Goal: Task Accomplishment & Management: Use online tool/utility

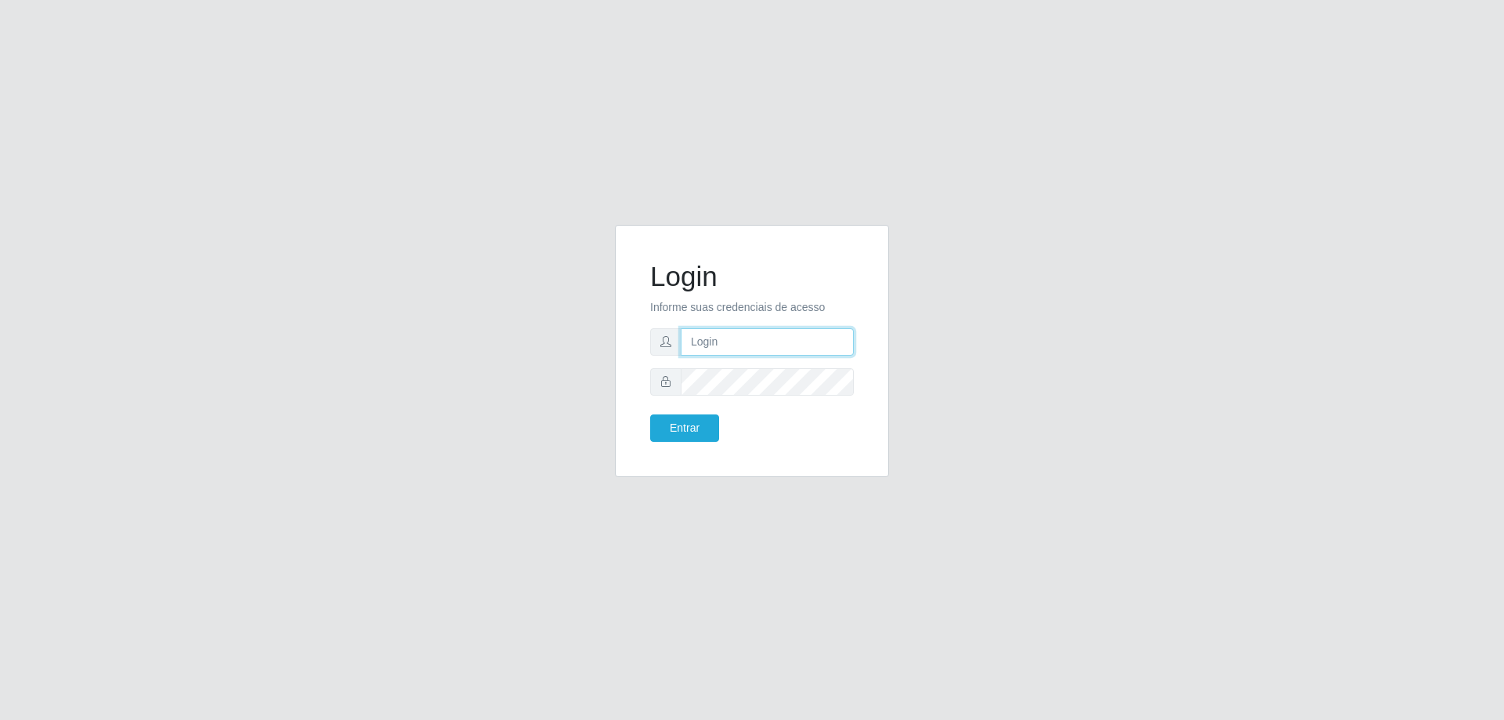
type input "[EMAIL_ADDRESS][DOMAIN_NAME]"
click at [683, 445] on div "Login Informe suas credenciais de acesso [EMAIL_ADDRESS][DOMAIN_NAME] Entrar" at bounding box center [751, 350] width 235 height 213
click at [688, 434] on button "Entrar" at bounding box center [684, 427] width 69 height 27
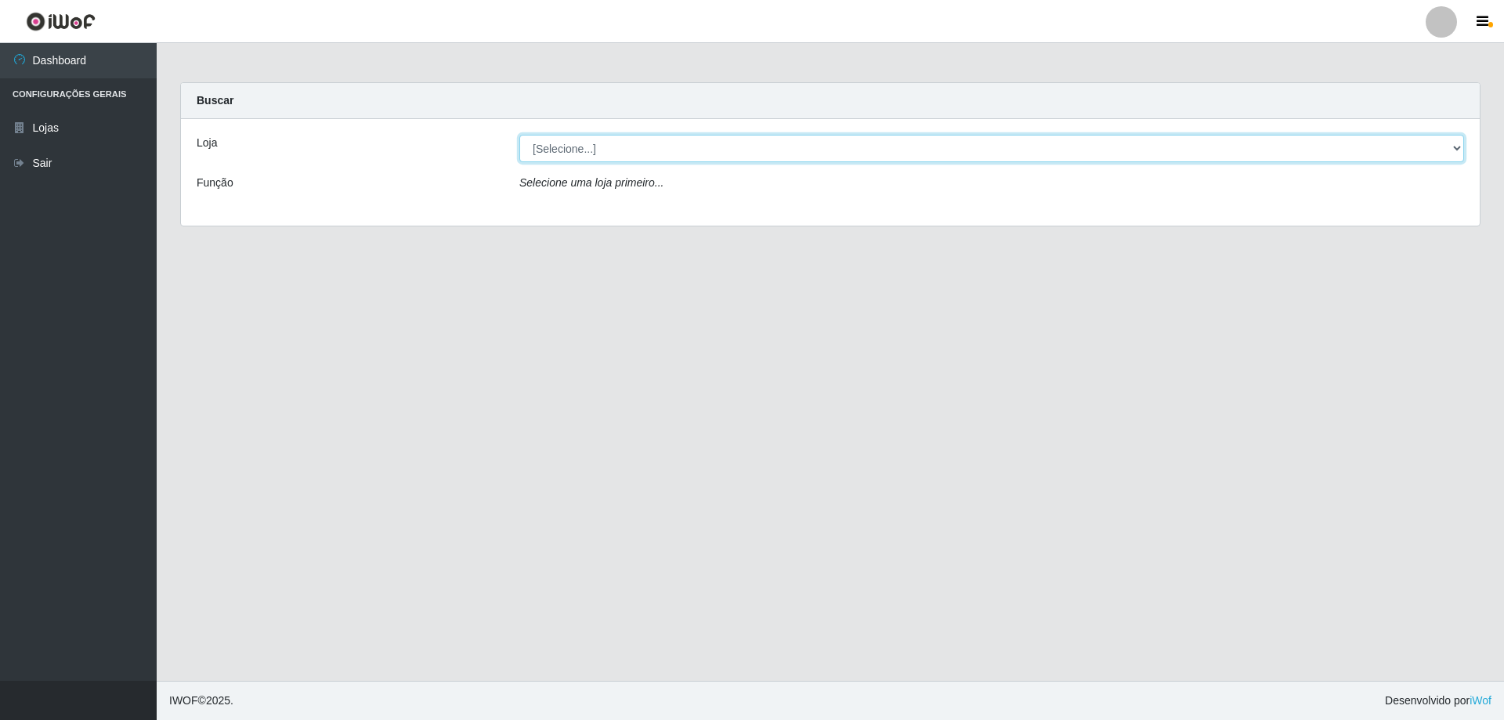
click at [1458, 149] on select "[Selecione...] SuperShow Bis - [GEOGRAPHIC_DATA]" at bounding box center [991, 148] width 945 height 27
select select "59"
click at [519, 135] on select "[Selecione...] SuperShow Bis - [GEOGRAPHIC_DATA]" at bounding box center [991, 148] width 945 height 27
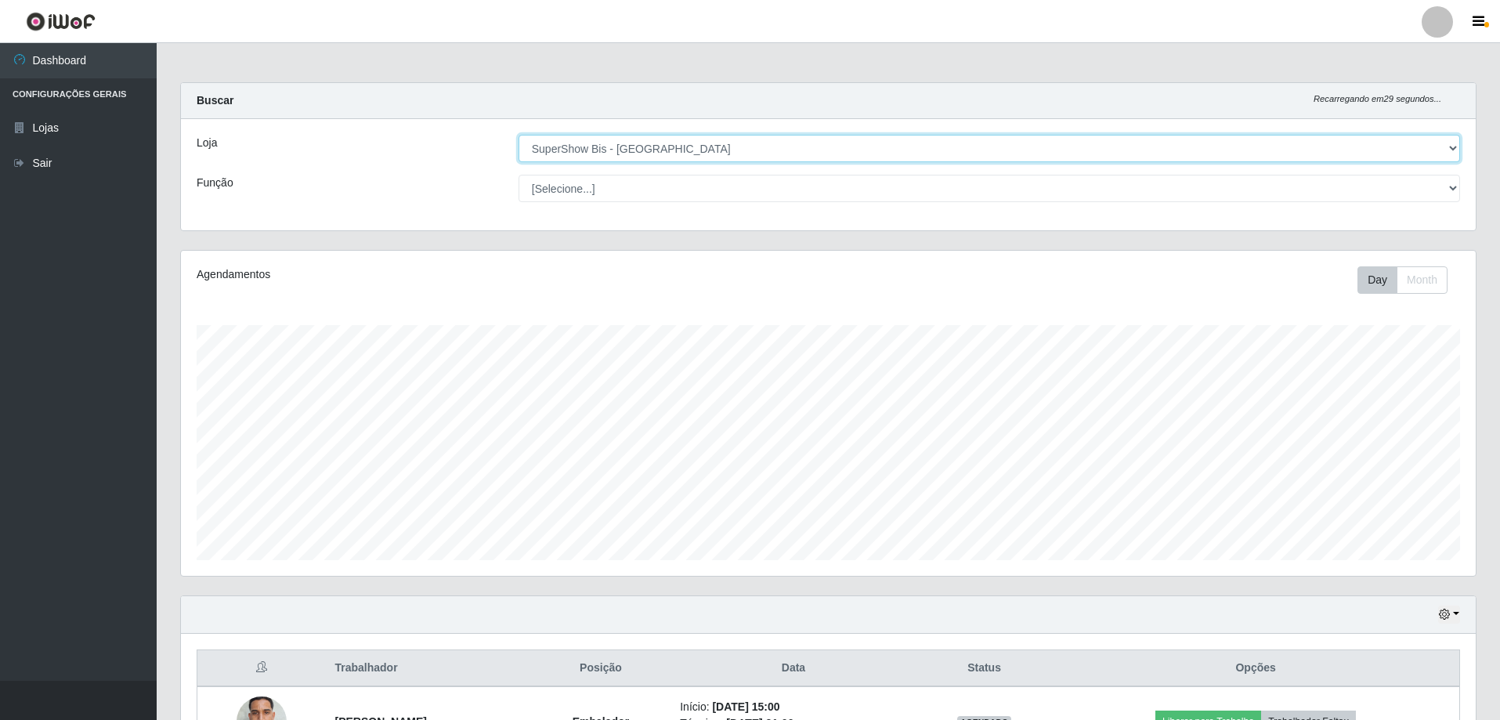
scroll to position [181, 0]
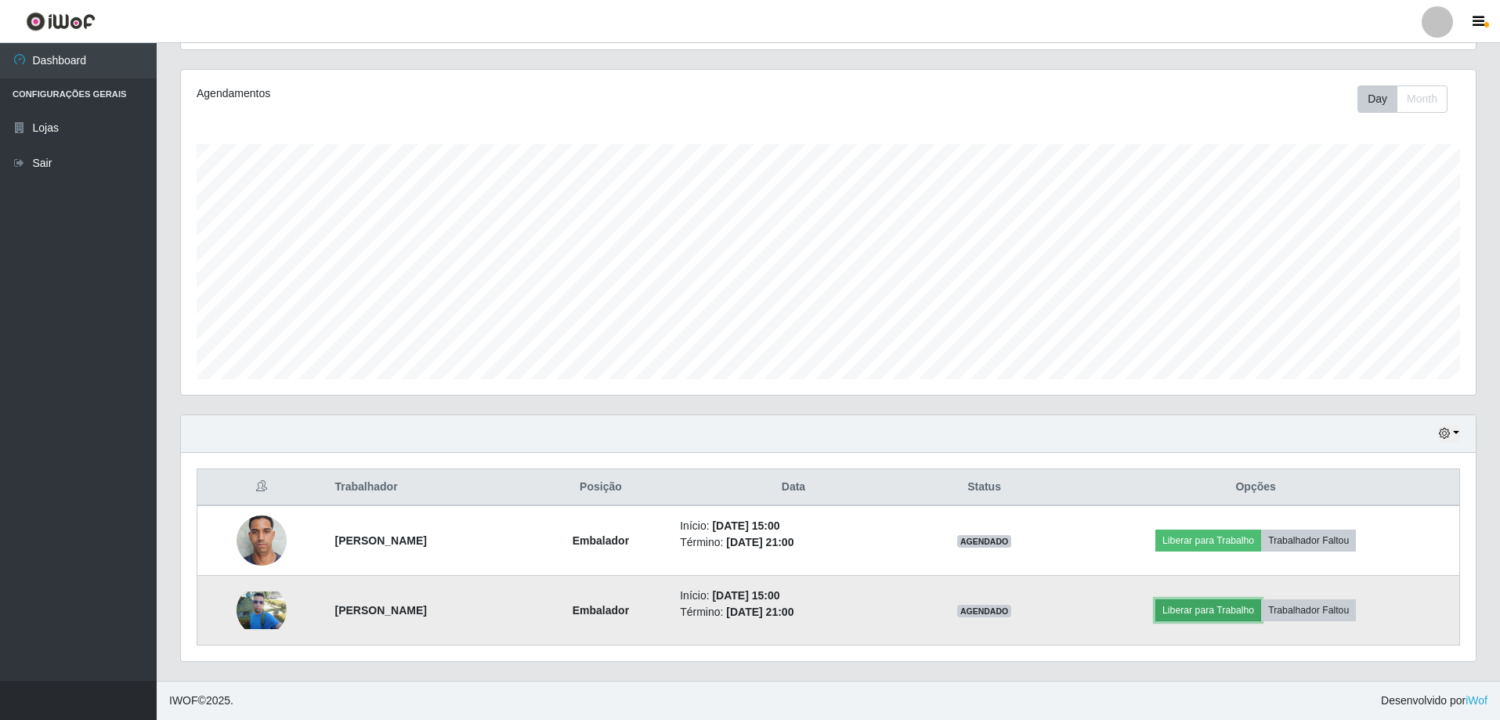
click at [1242, 609] on button "Liberar para Trabalho" at bounding box center [1208, 610] width 106 height 22
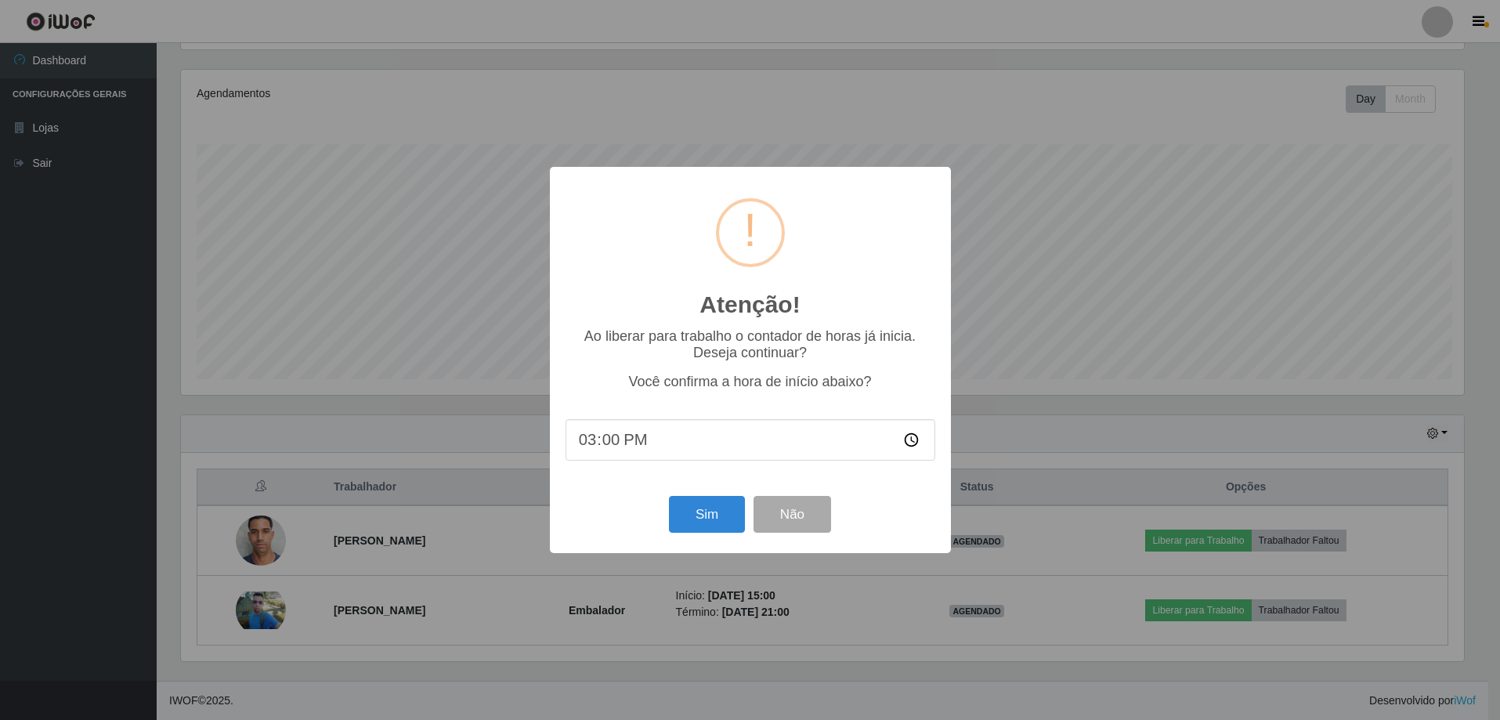
scroll to position [325, 1287]
click at [693, 516] on button "Sim" at bounding box center [708, 514] width 76 height 37
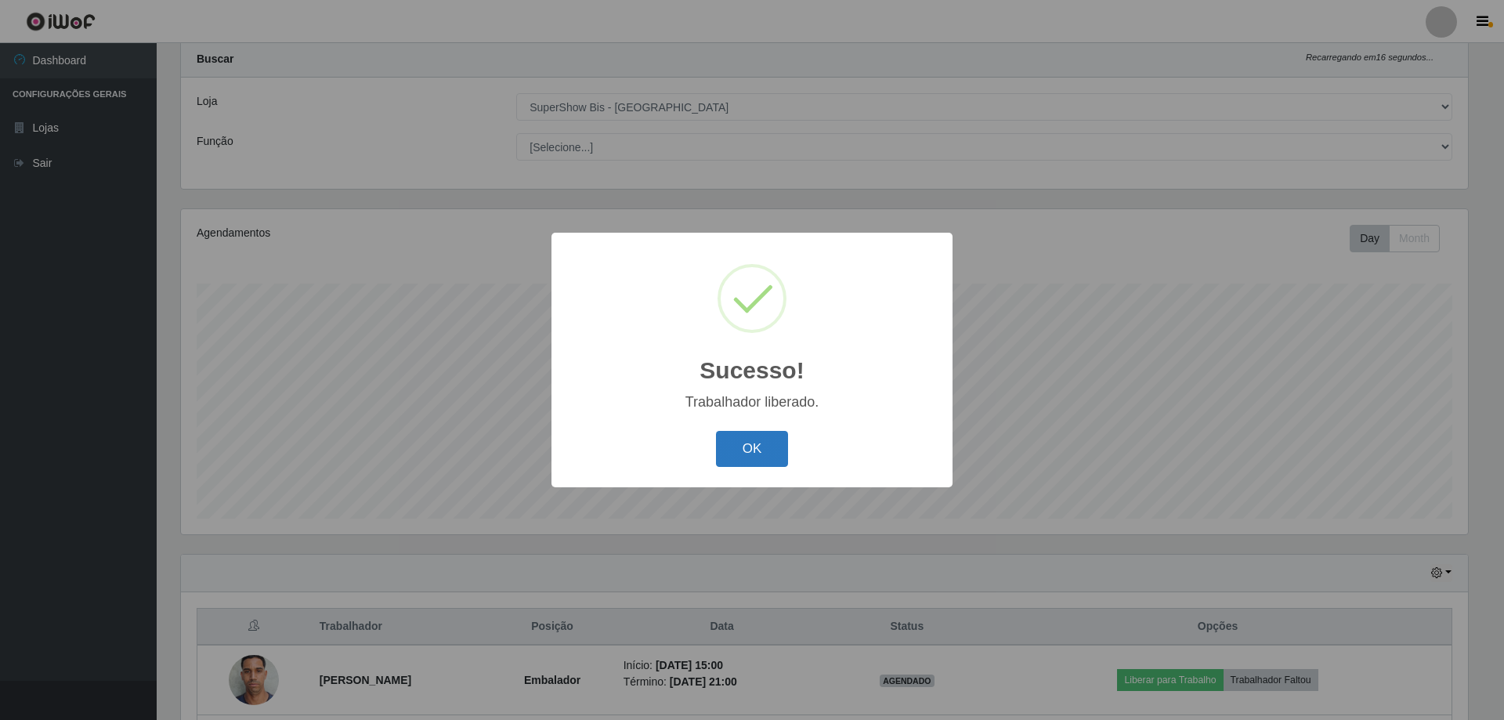
click at [753, 441] on button "OK" at bounding box center [752, 449] width 73 height 37
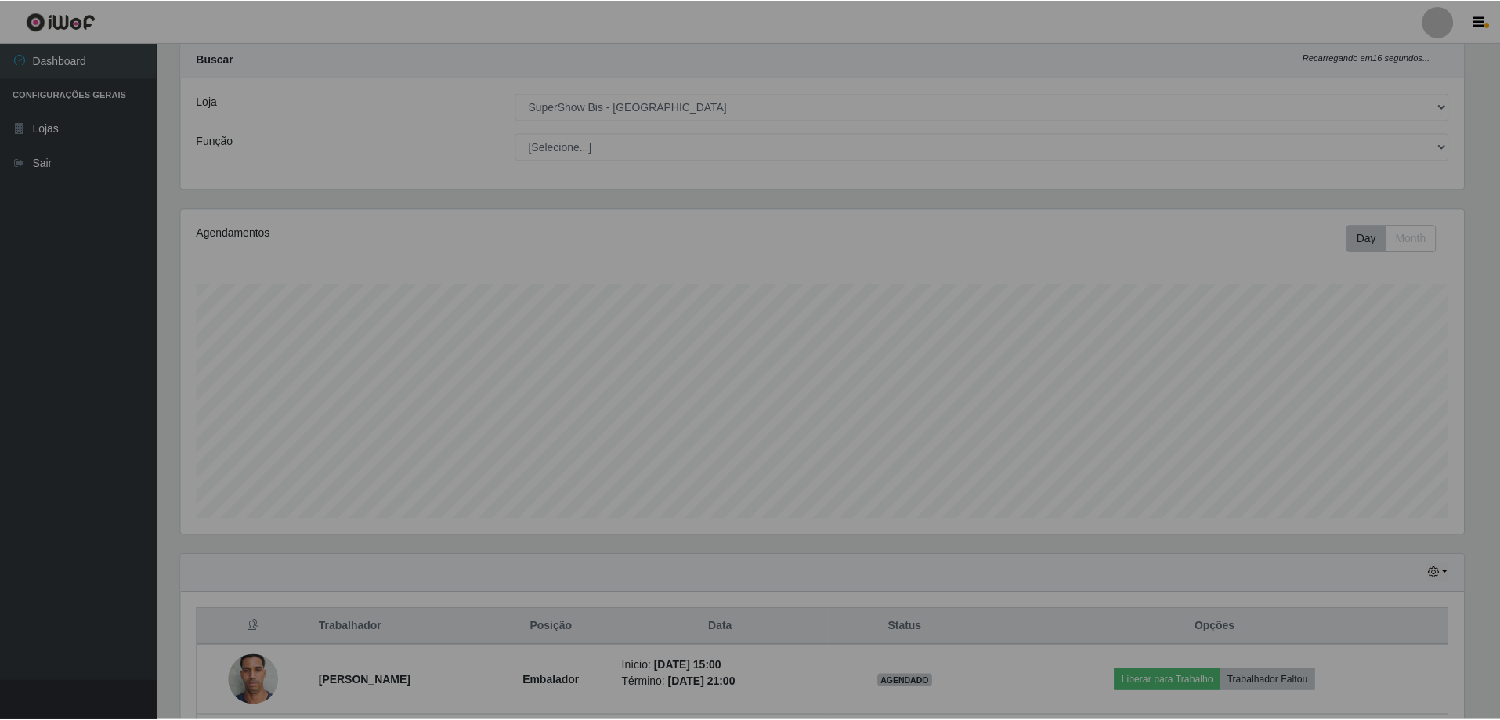
scroll to position [325, 1295]
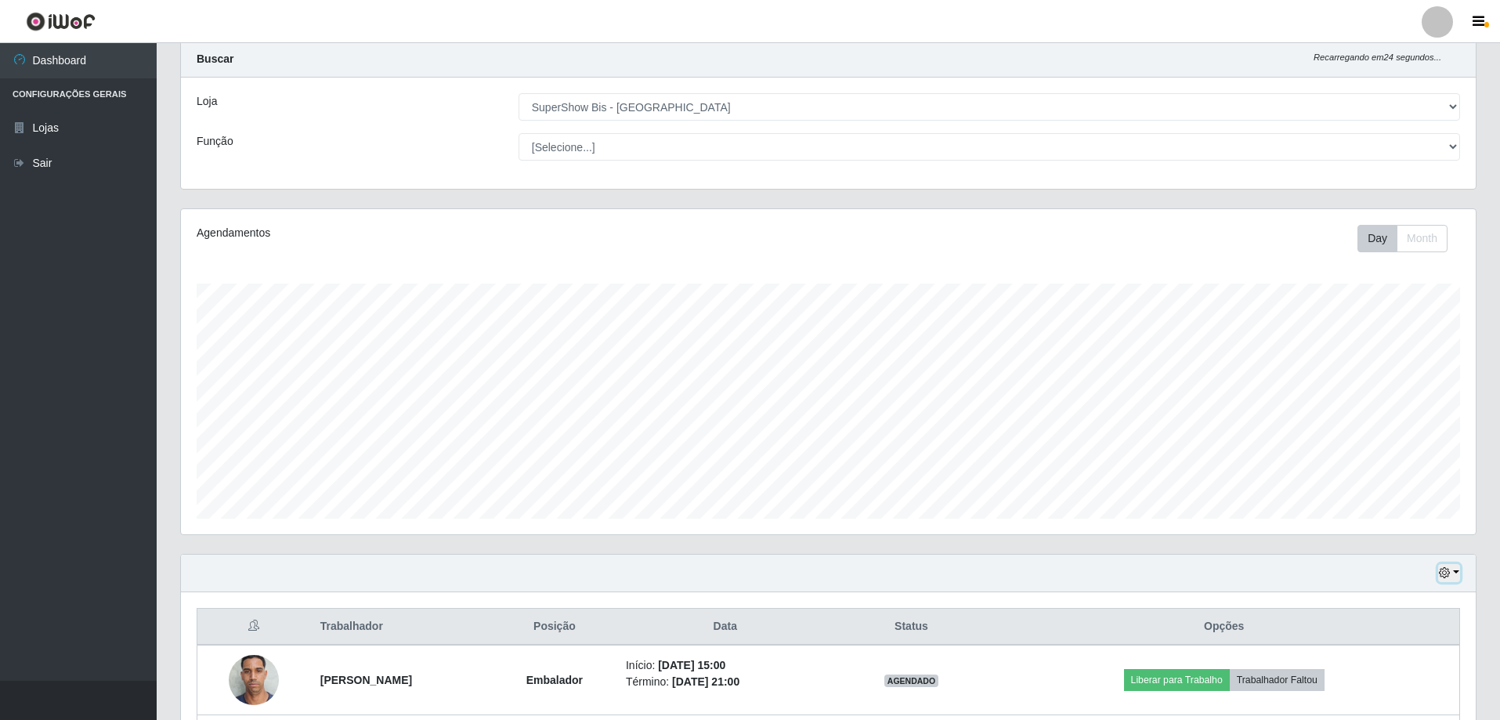
click at [1456, 573] on button "button" at bounding box center [1449, 573] width 22 height 18
click at [1379, 519] on button "1 Semana" at bounding box center [1397, 514] width 124 height 33
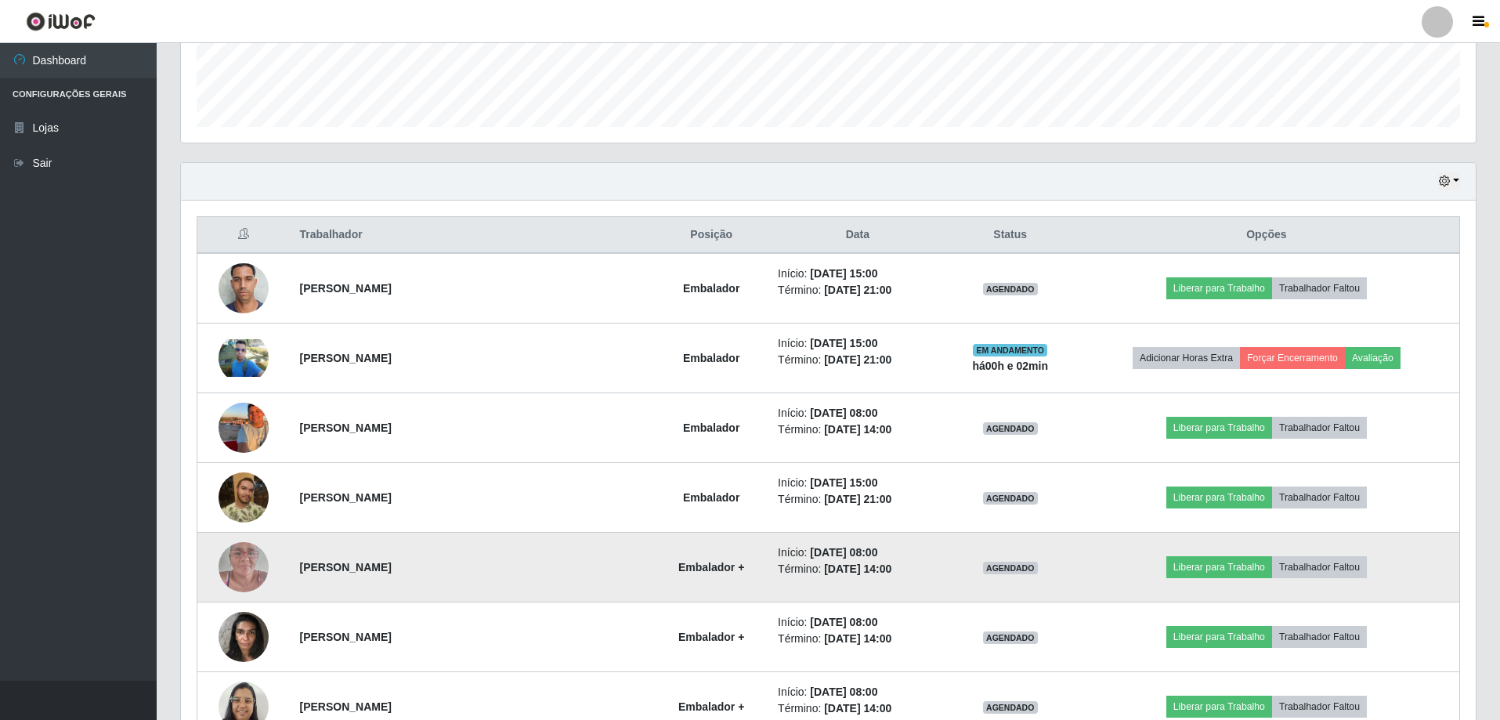
scroll to position [511, 0]
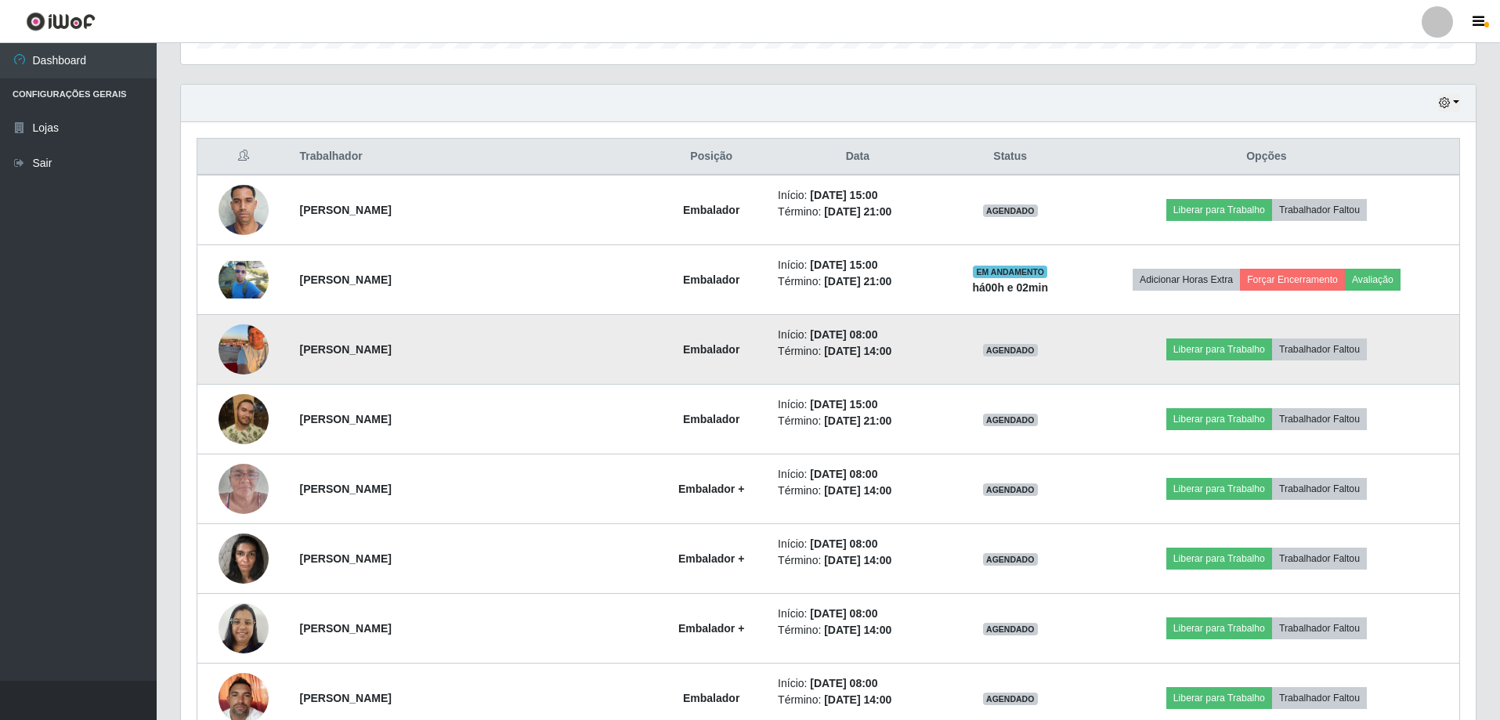
click at [234, 341] on img at bounding box center [244, 349] width 50 height 67
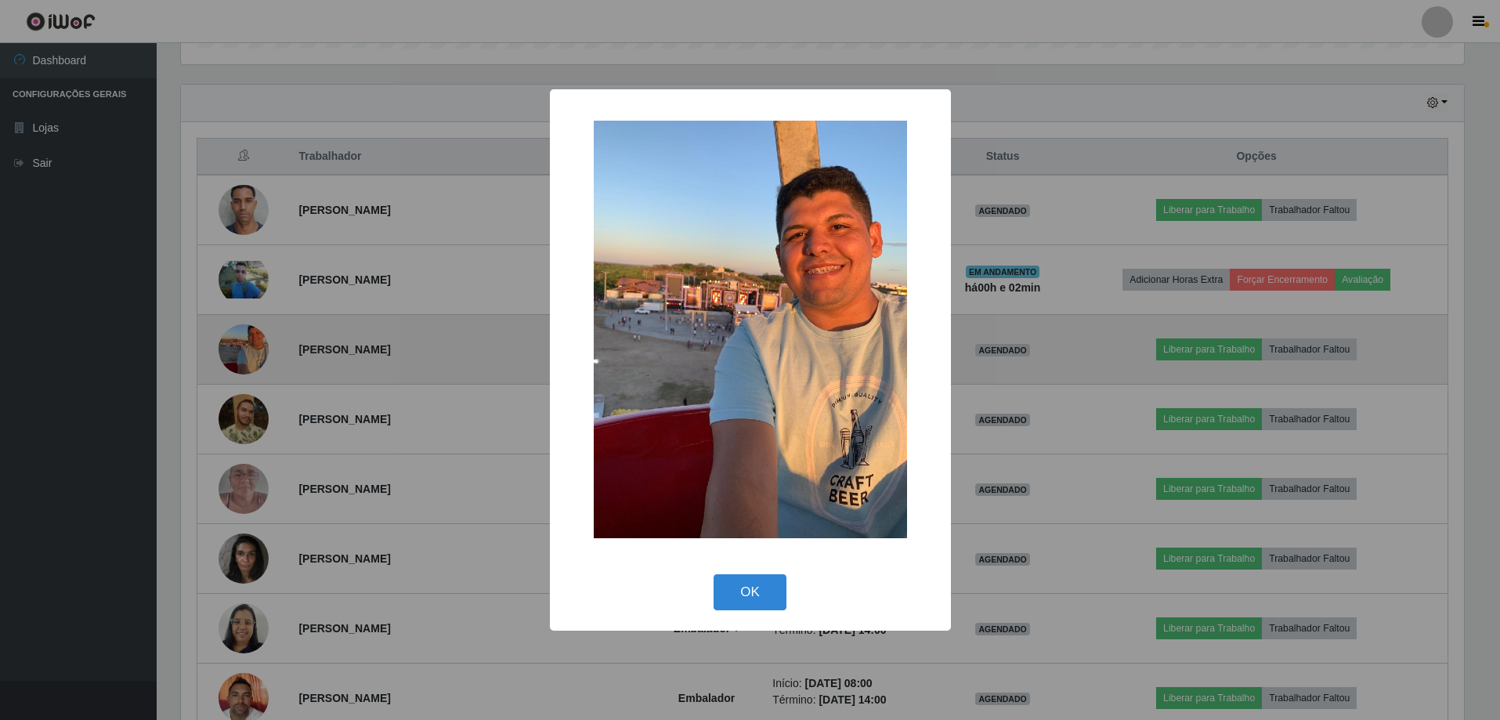
scroll to position [325, 1287]
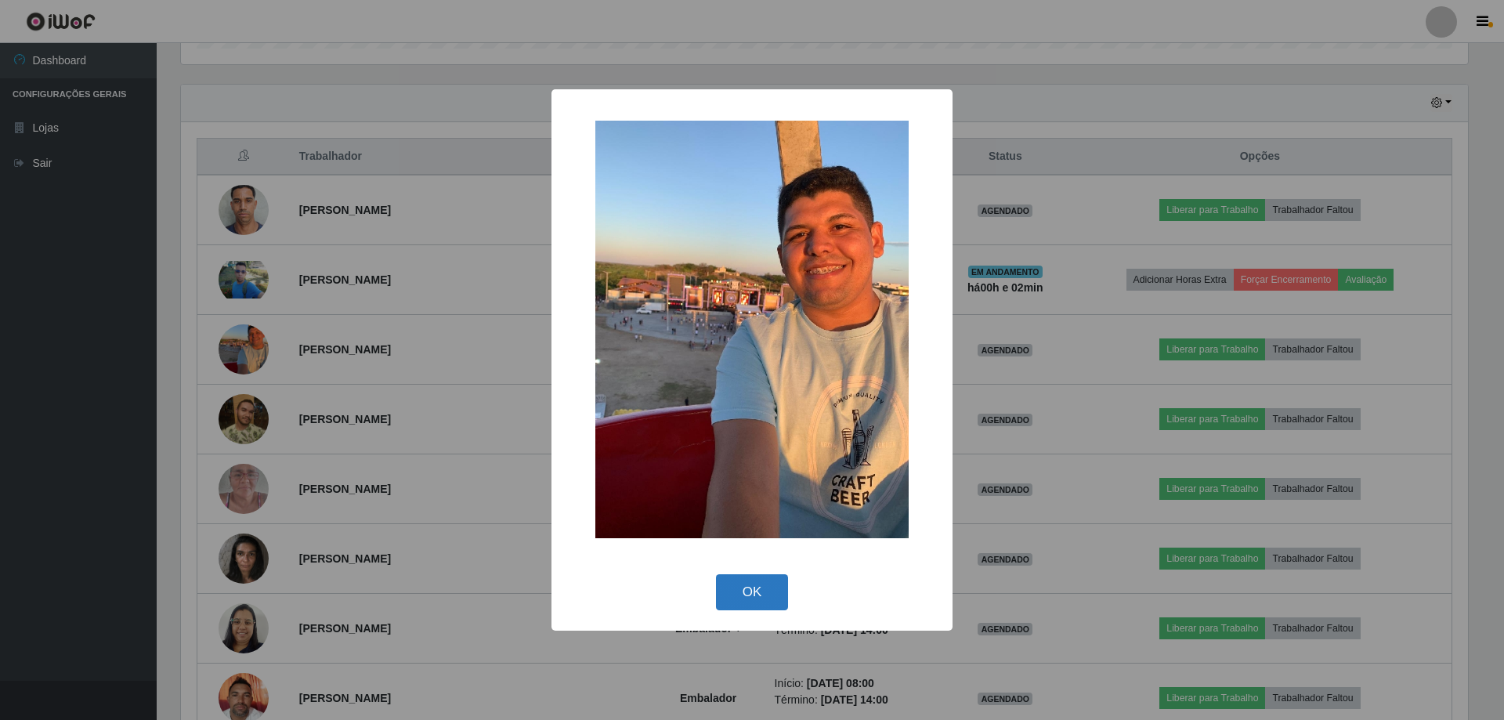
click at [760, 591] on button "OK" at bounding box center [752, 592] width 73 height 37
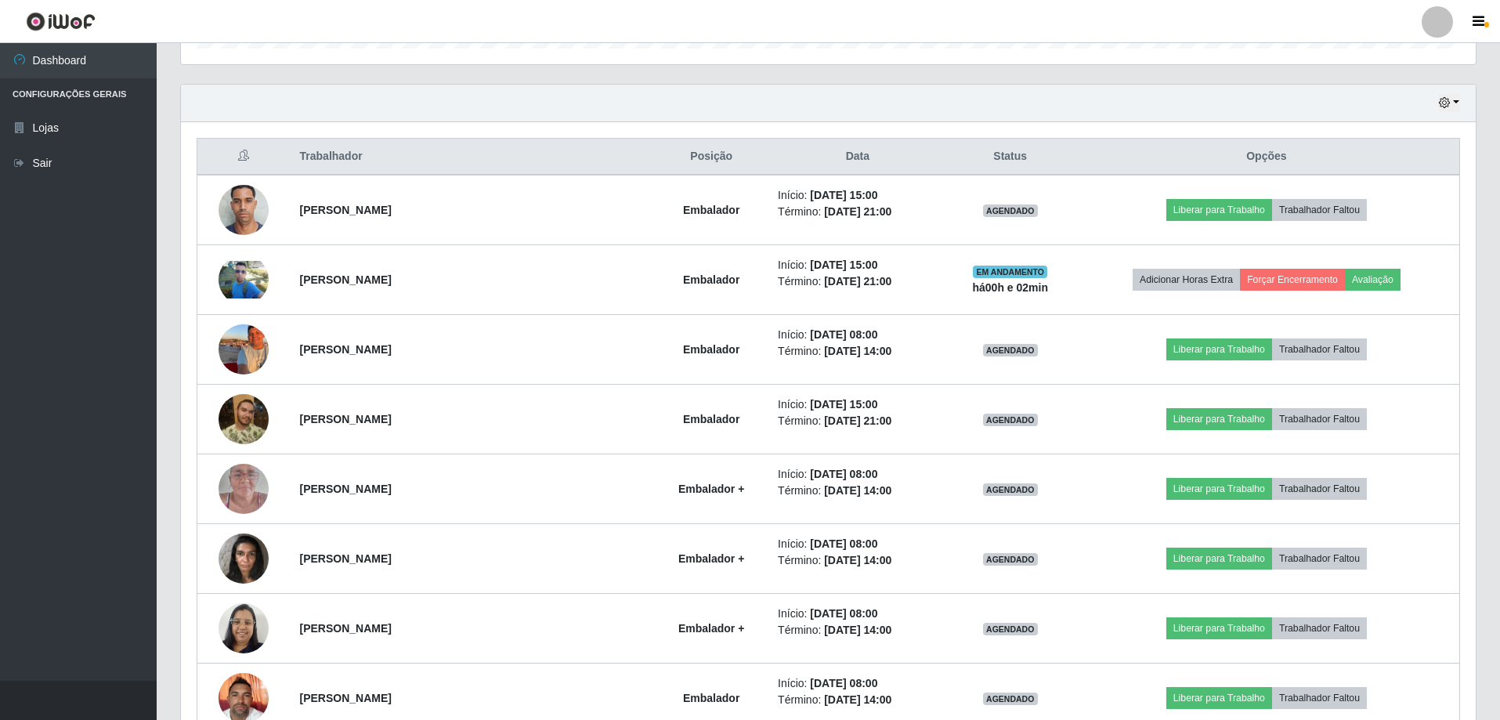
scroll to position [325, 1295]
click at [1454, 100] on button "button" at bounding box center [1449, 103] width 22 height 18
click at [1368, 132] on button "Hoje" at bounding box center [1397, 130] width 124 height 33
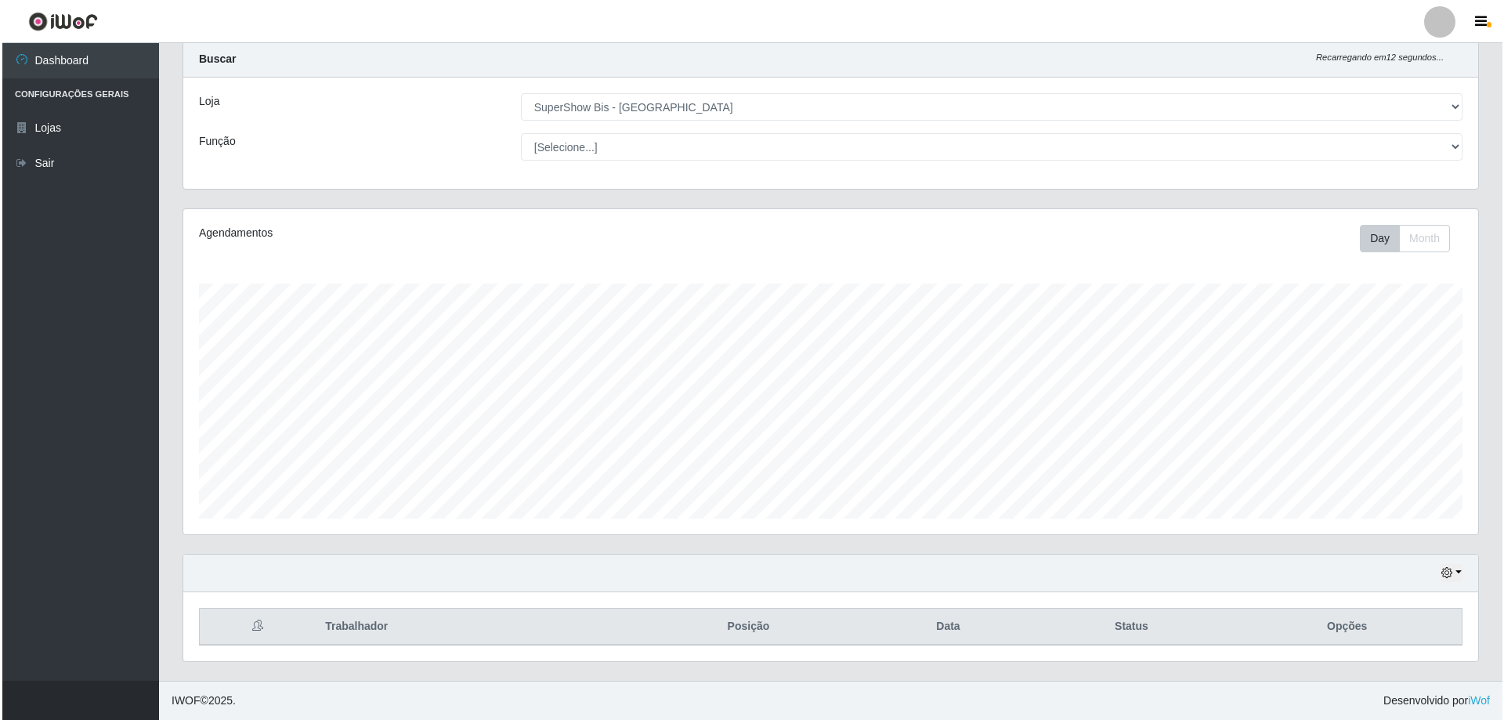
scroll to position [181, 0]
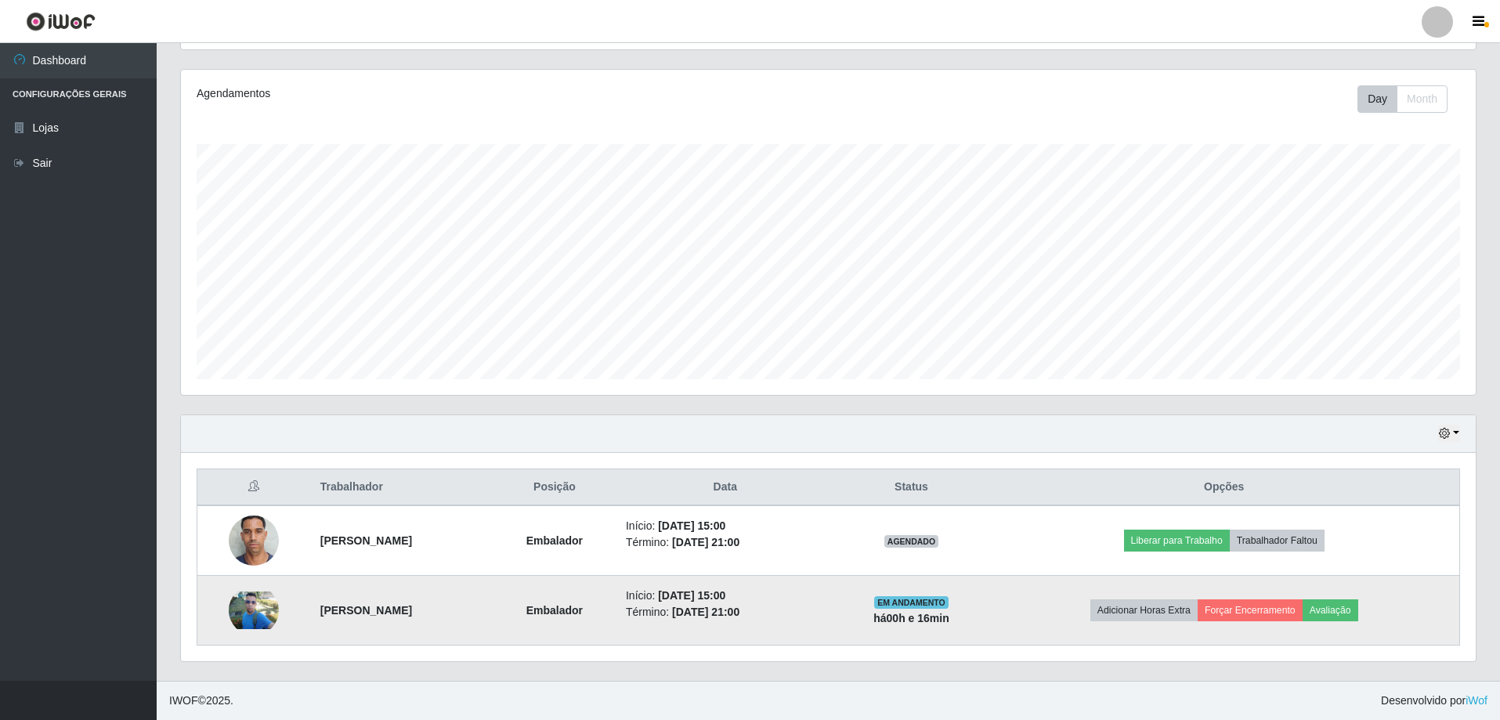
click at [239, 598] on img at bounding box center [254, 610] width 50 height 38
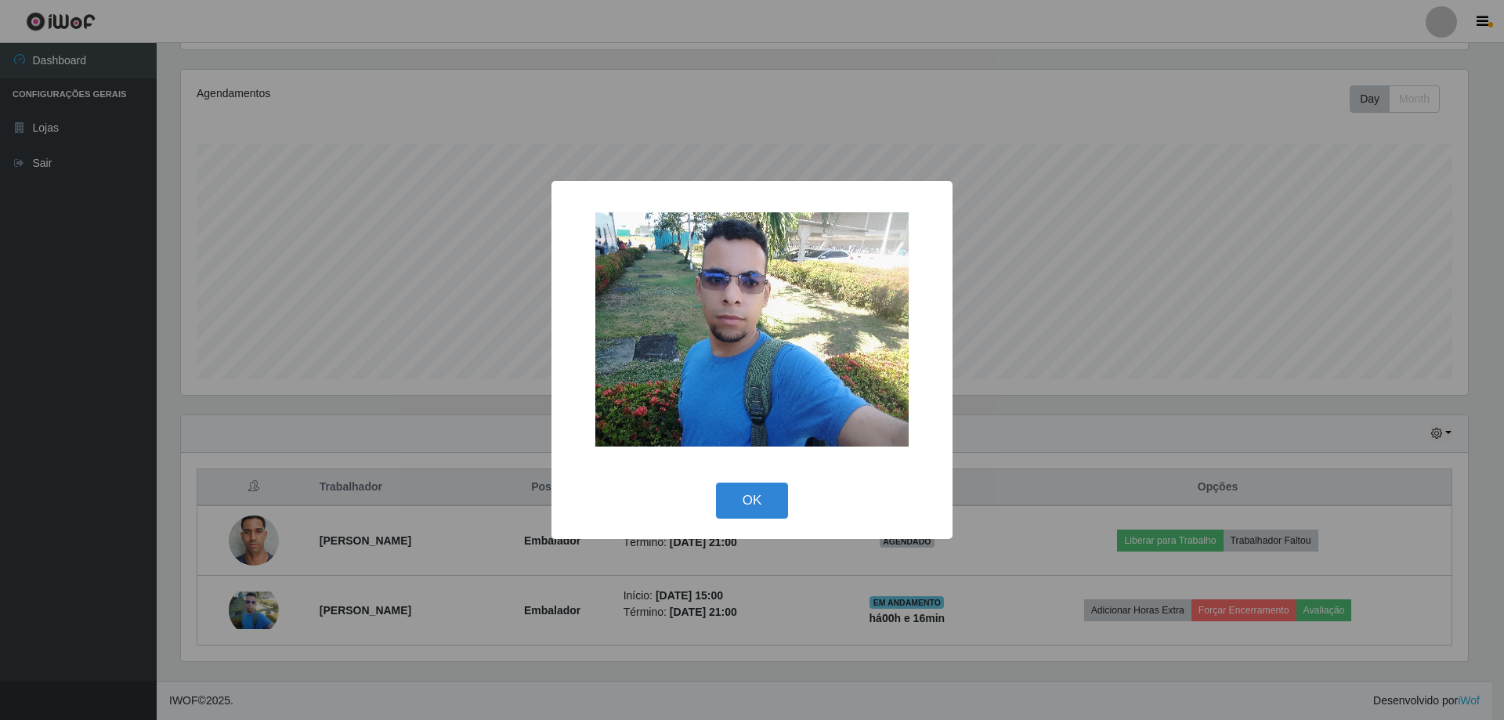
click at [696, 335] on img at bounding box center [751, 329] width 313 height 234
click at [735, 489] on button "OK" at bounding box center [752, 500] width 73 height 37
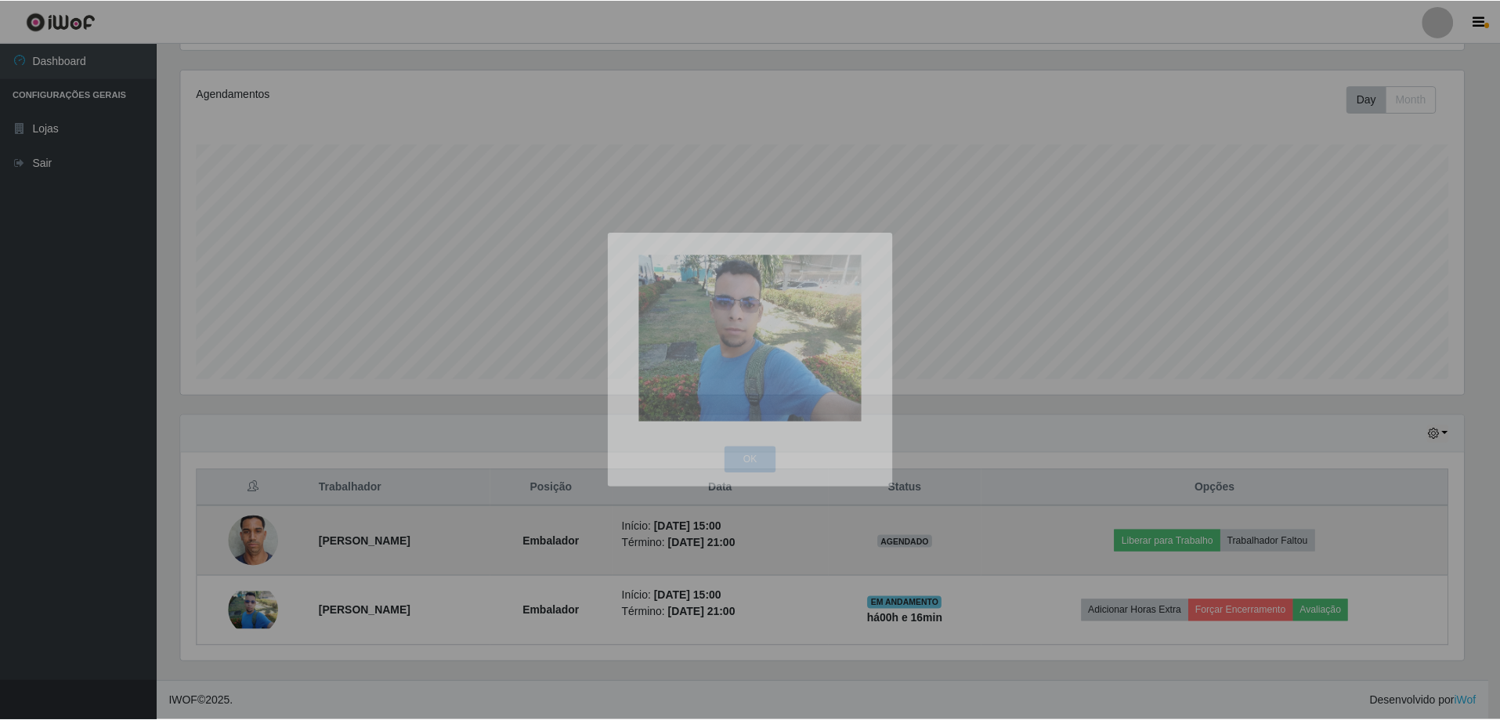
scroll to position [325, 1295]
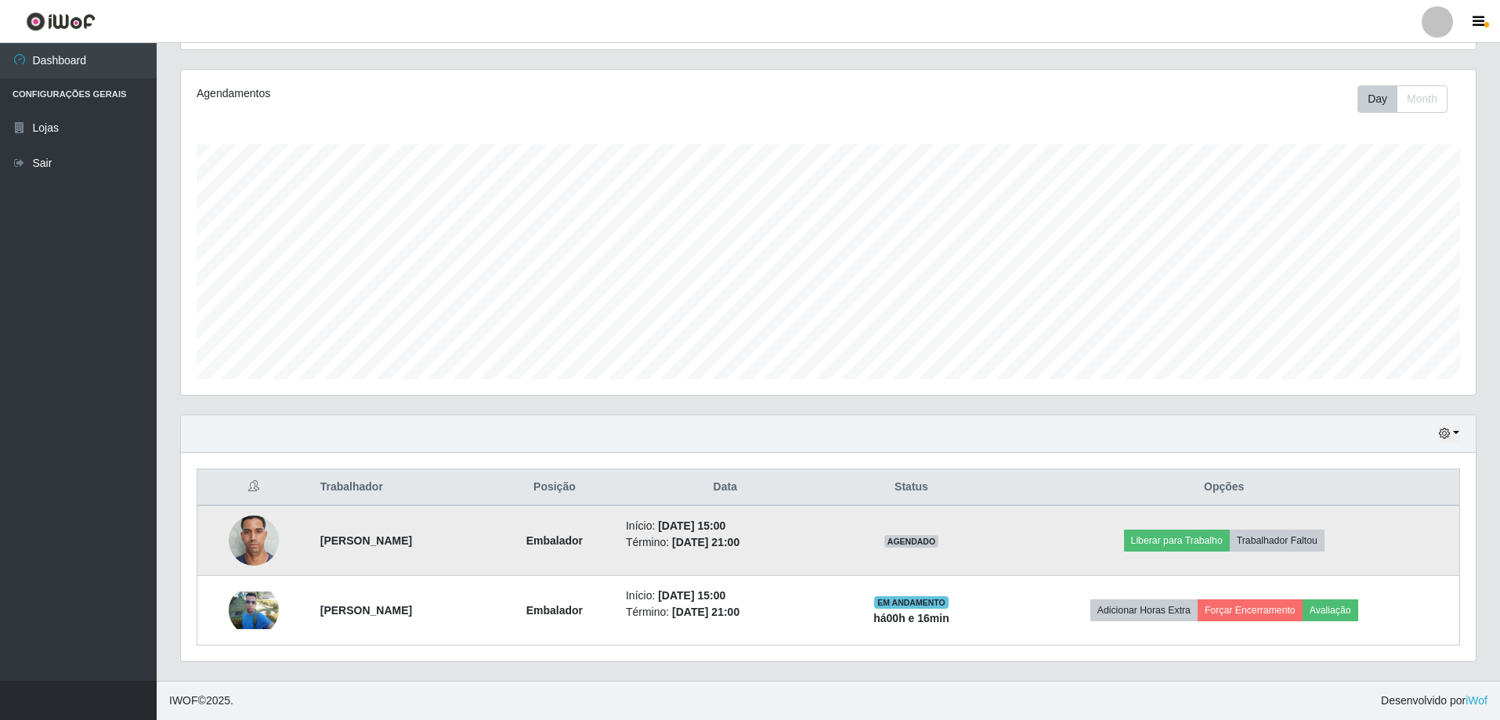
click at [241, 547] on img at bounding box center [254, 540] width 50 height 67
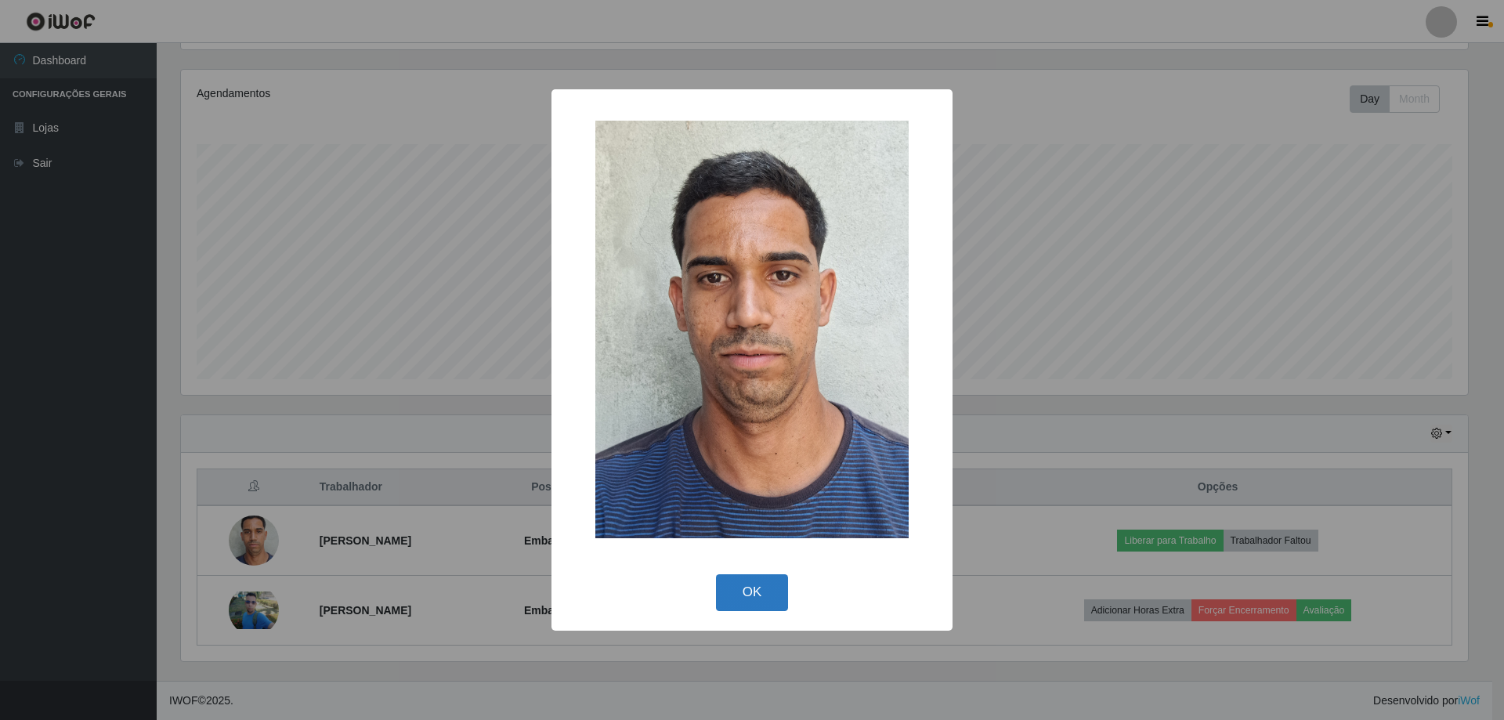
click at [750, 592] on button "OK" at bounding box center [752, 592] width 73 height 37
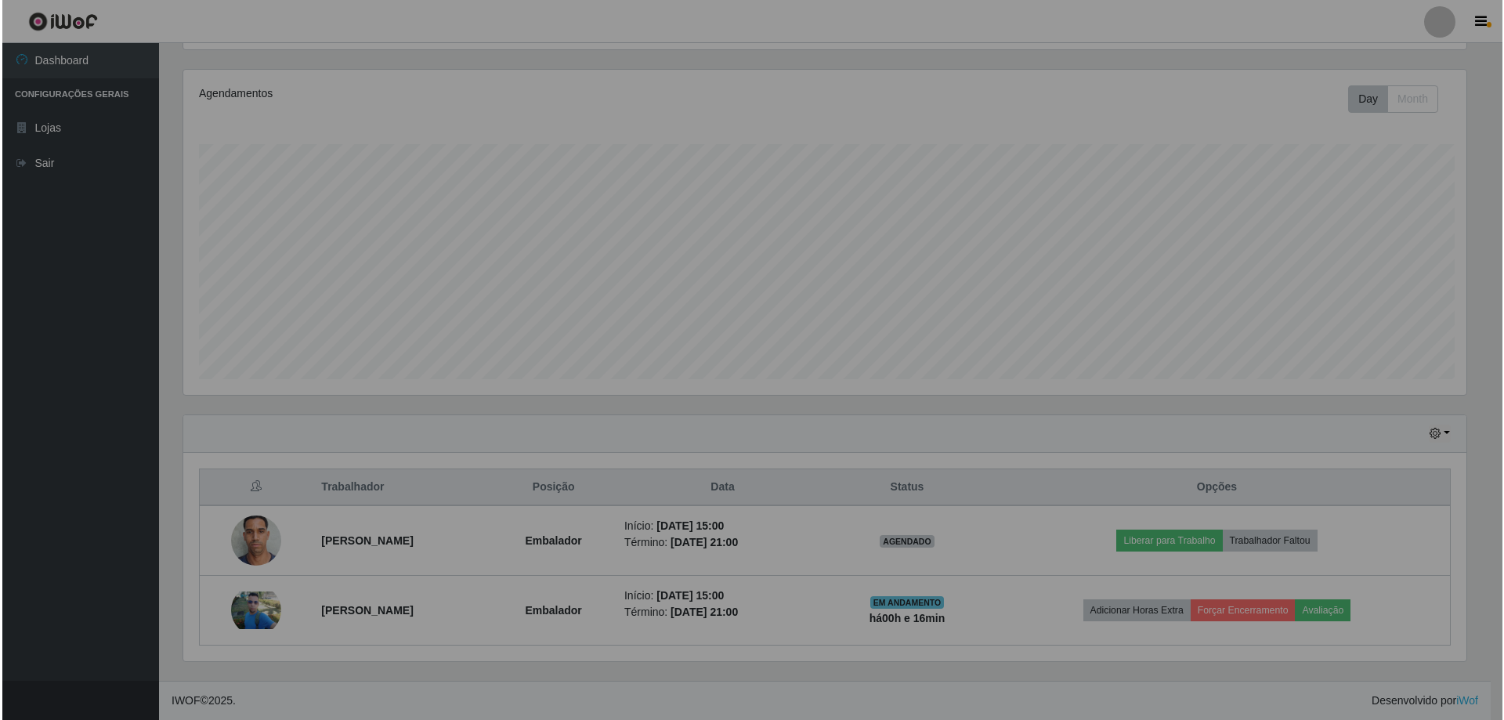
scroll to position [325, 1295]
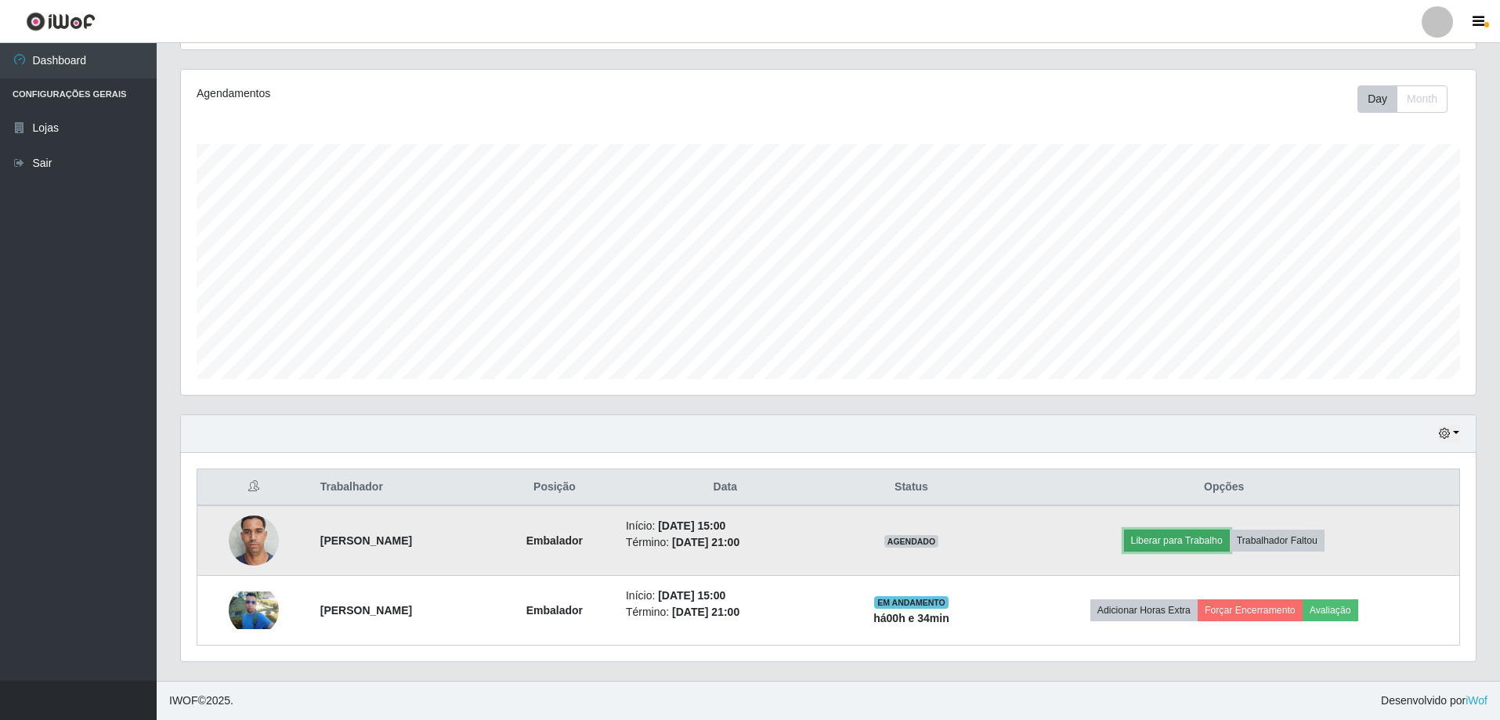
click at [1204, 538] on button "Liberar para Trabalho" at bounding box center [1177, 540] width 106 height 22
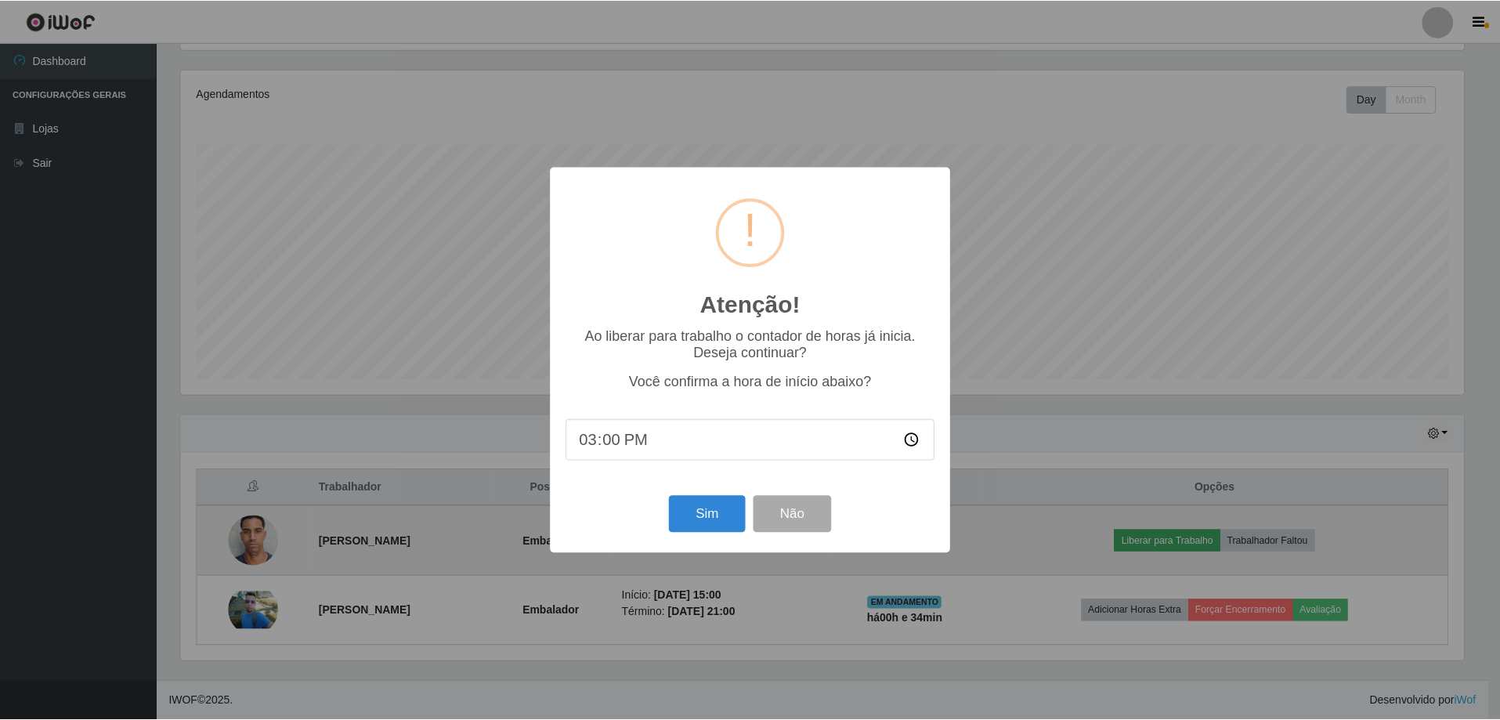
scroll to position [325, 1287]
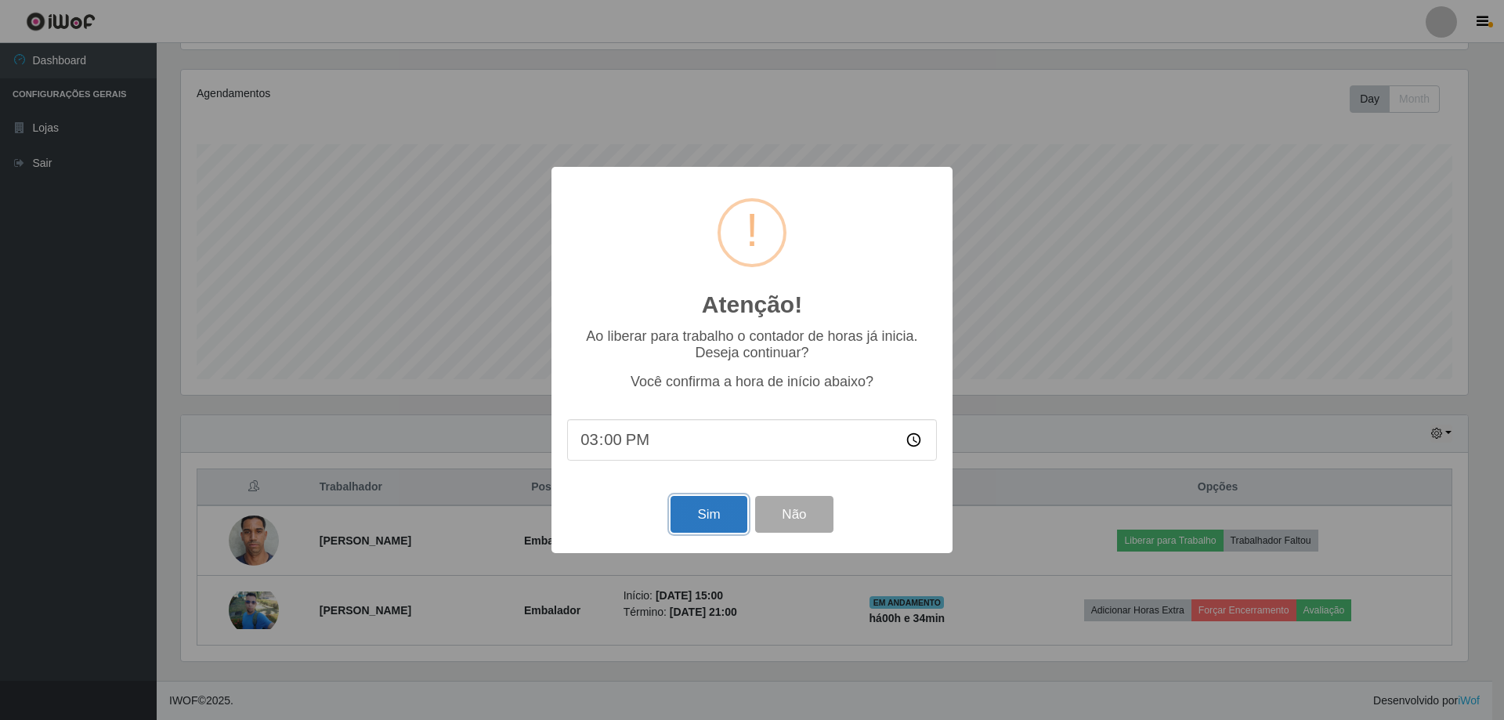
click at [694, 511] on button "Sim" at bounding box center [708, 514] width 76 height 37
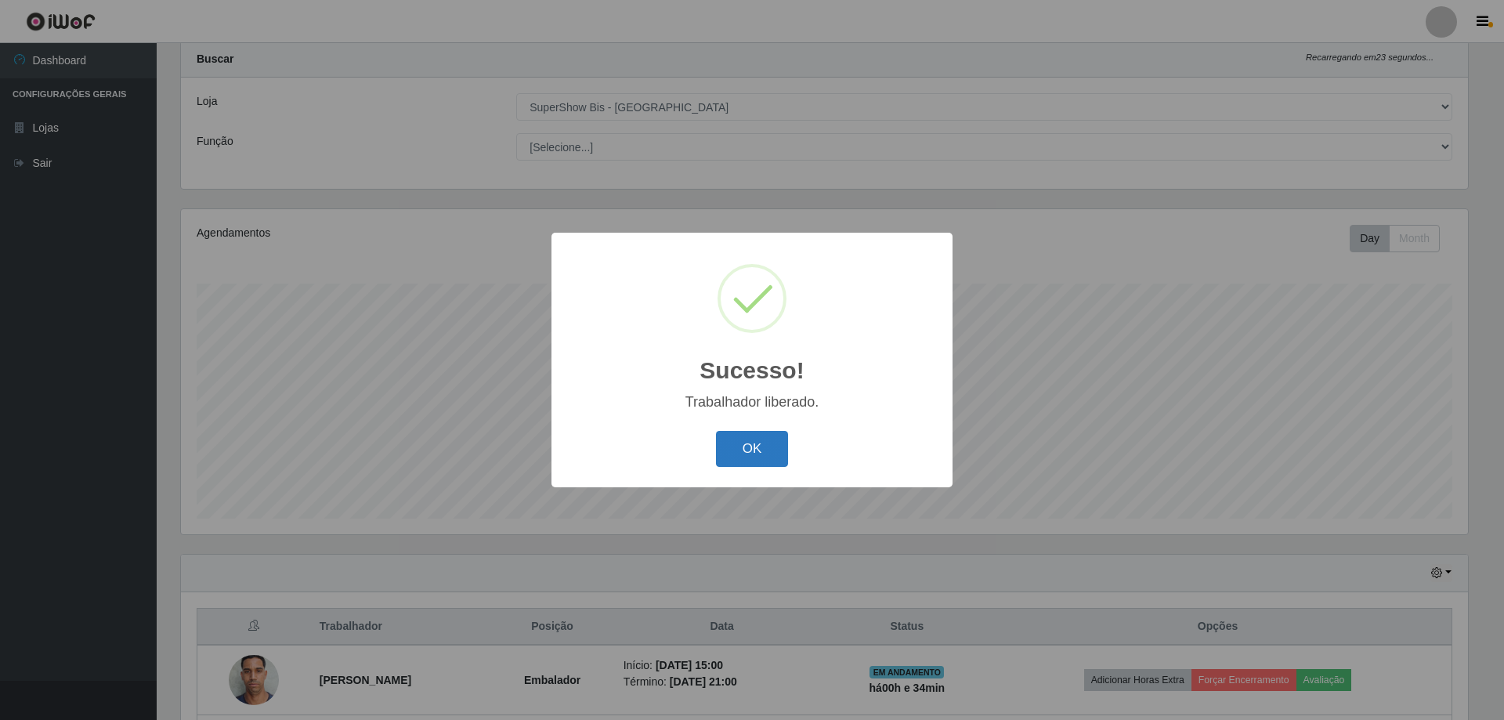
click at [755, 453] on button "OK" at bounding box center [752, 449] width 73 height 37
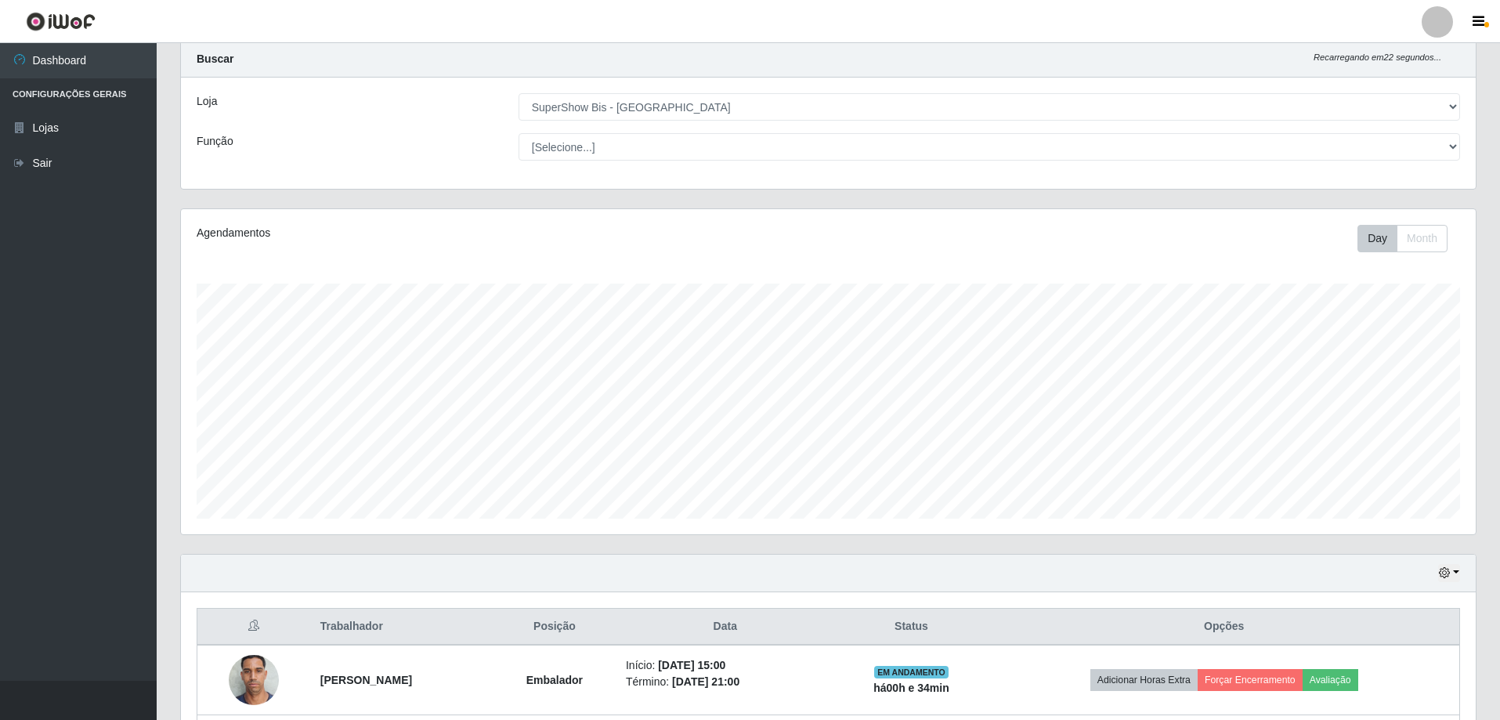
scroll to position [181, 0]
